Goal: Check status: Check status

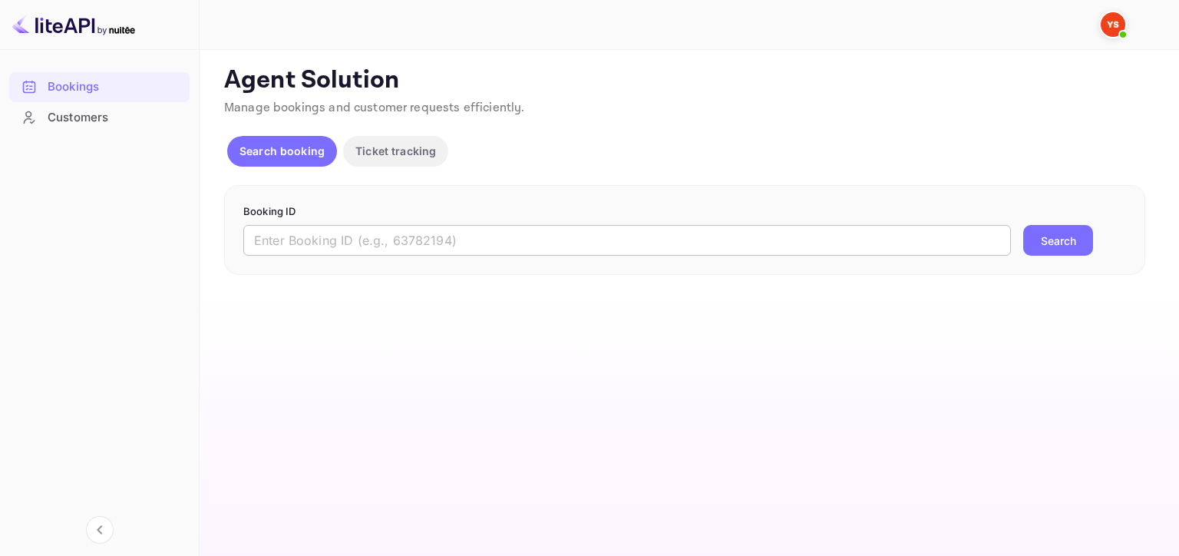
click at [498, 251] on input "text" at bounding box center [626, 240] width 767 height 31
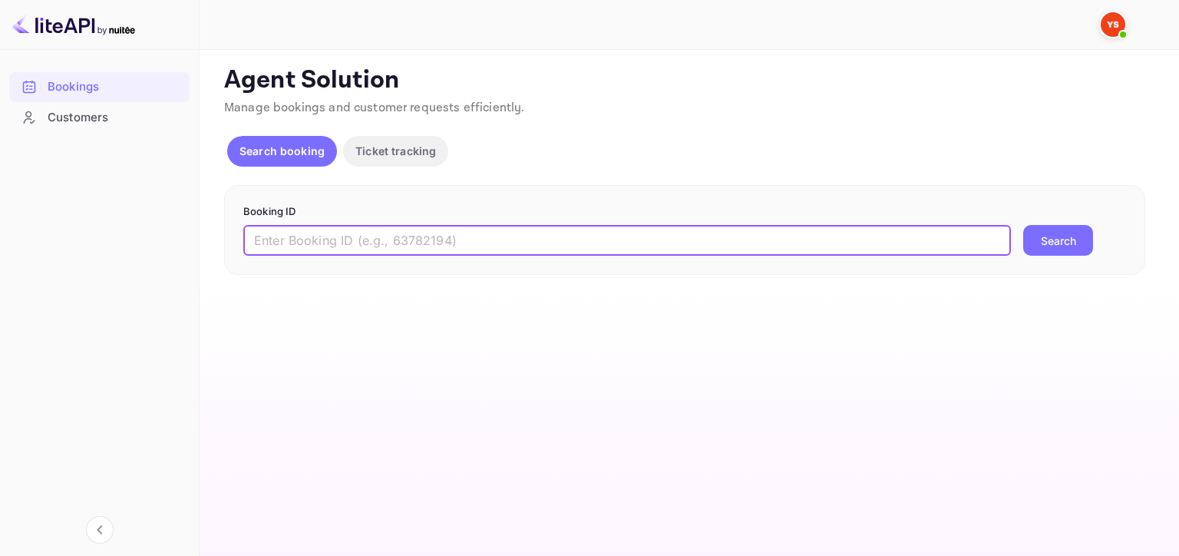
paste input "9297757"
type input "9297757"
click at [1023, 225] on button "Search" at bounding box center [1058, 240] width 70 height 31
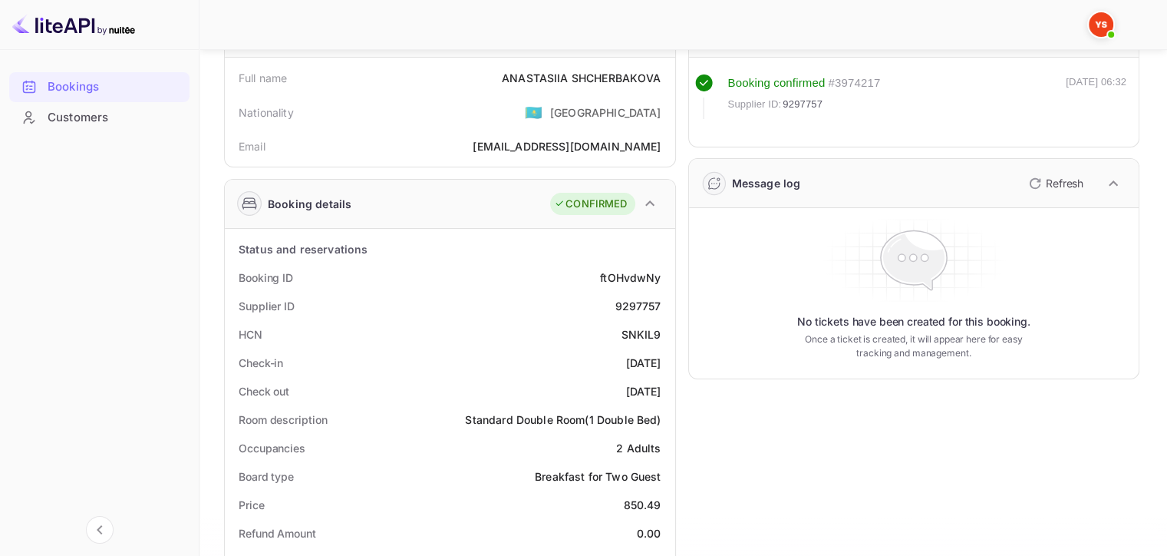
scroll to position [411, 0]
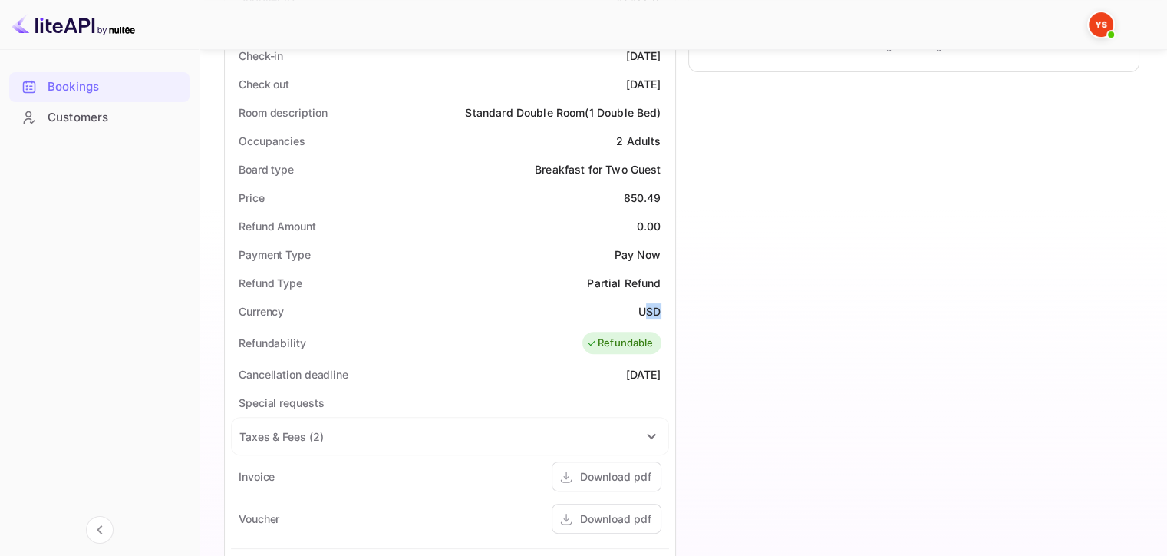
drag, startPoint x: 645, startPoint y: 310, endPoint x: 671, endPoint y: 303, distance: 27.0
click at [671, 303] on div "Status and reservations Booking ID ftOHvdwNy Supplier ID 9297757 HCN SNKIL9 Che…" at bounding box center [450, 378] width 450 height 912
click at [622, 306] on div "Currency USD" at bounding box center [450, 311] width 438 height 28
drag, startPoint x: 637, startPoint y: 309, endPoint x: 675, endPoint y: 306, distance: 37.7
click at [675, 306] on div "Status and reservations Booking ID ftOHvdwNy Supplier ID 9297757 HCN SNKIL9 Che…" at bounding box center [450, 378] width 450 height 912
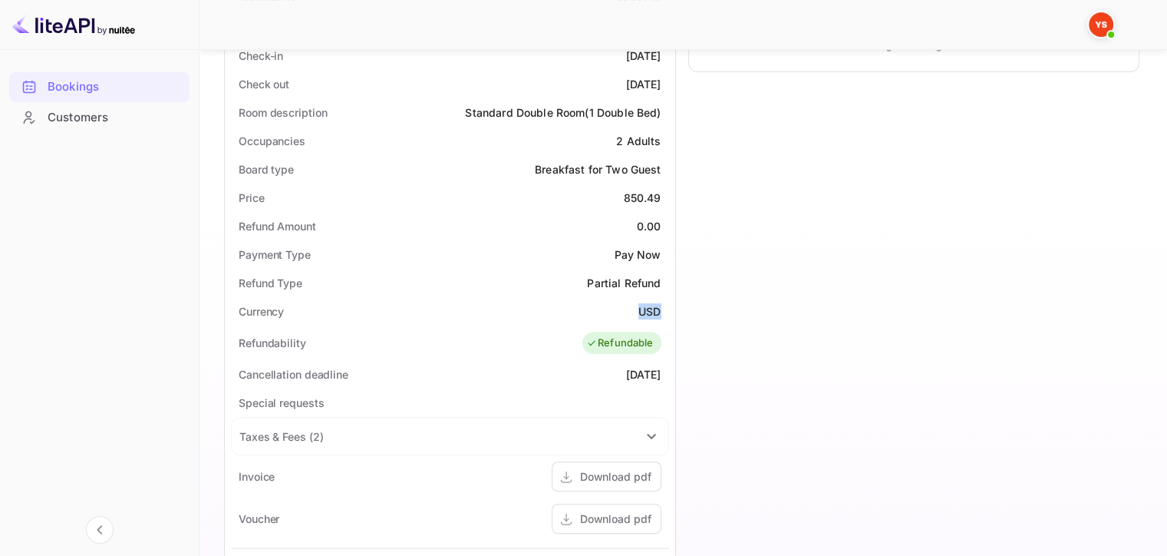
copy div "USD"
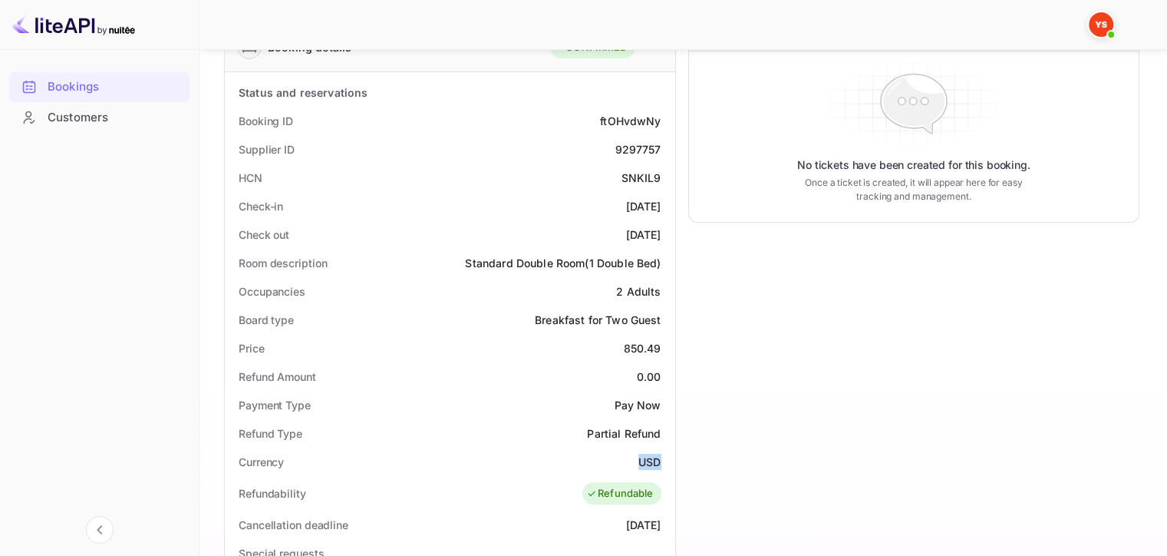
scroll to position [257, 0]
